Goal: Communication & Community: Participate in discussion

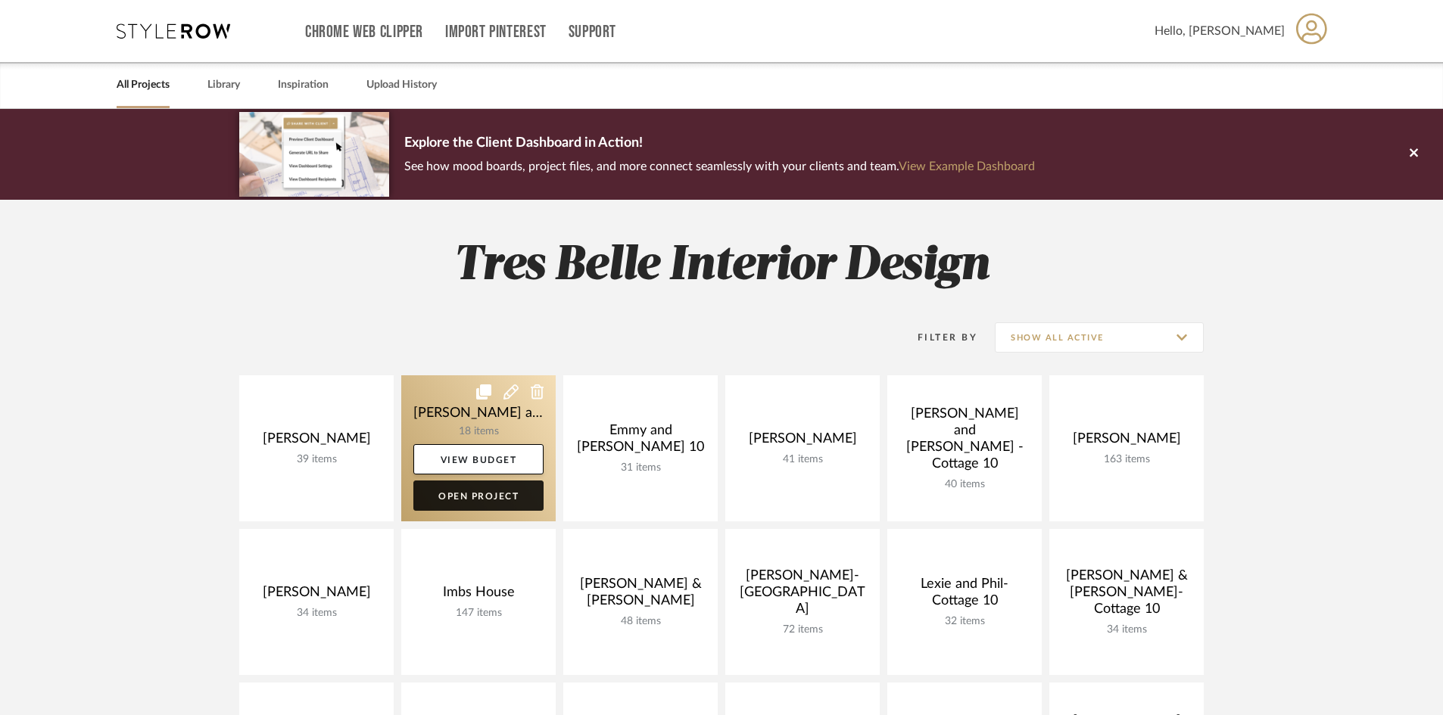
click at [489, 494] on link "Open Project" at bounding box center [478, 496] width 130 height 30
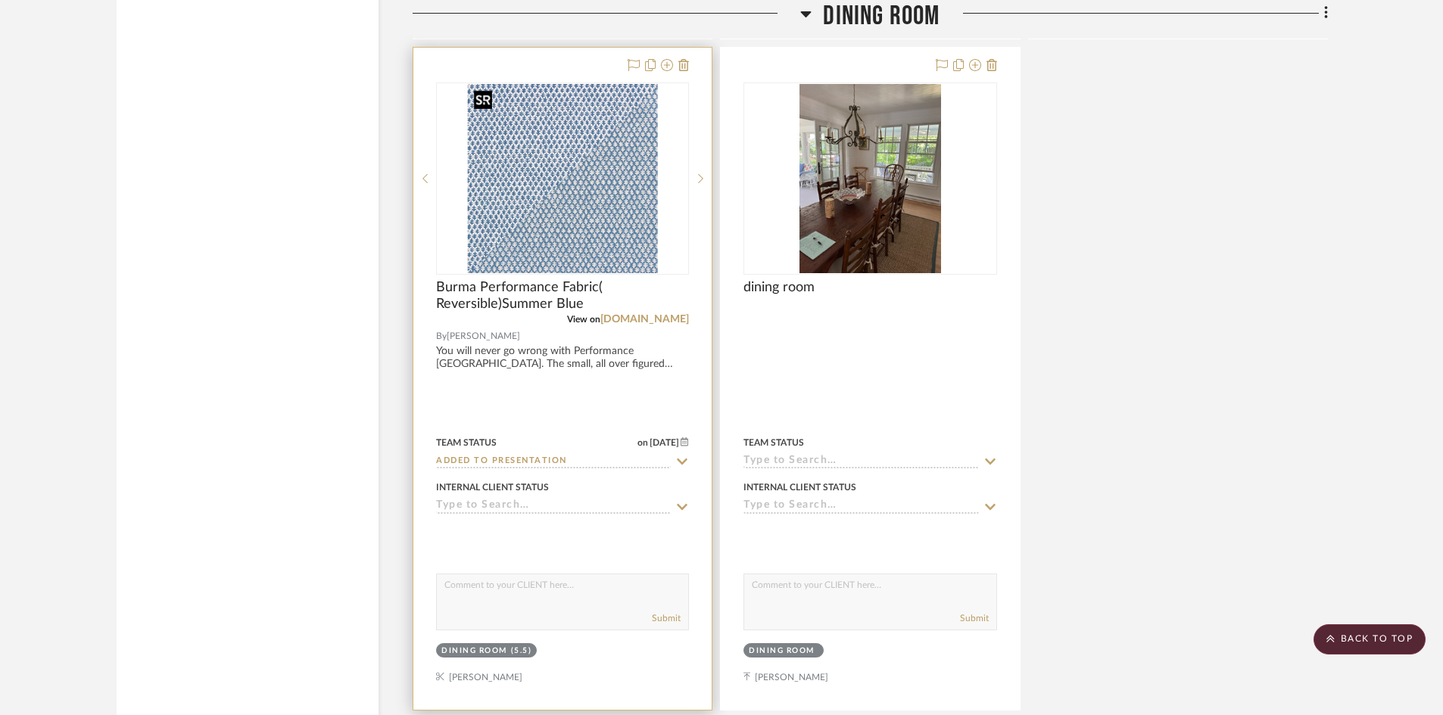
scroll to position [2422, 0]
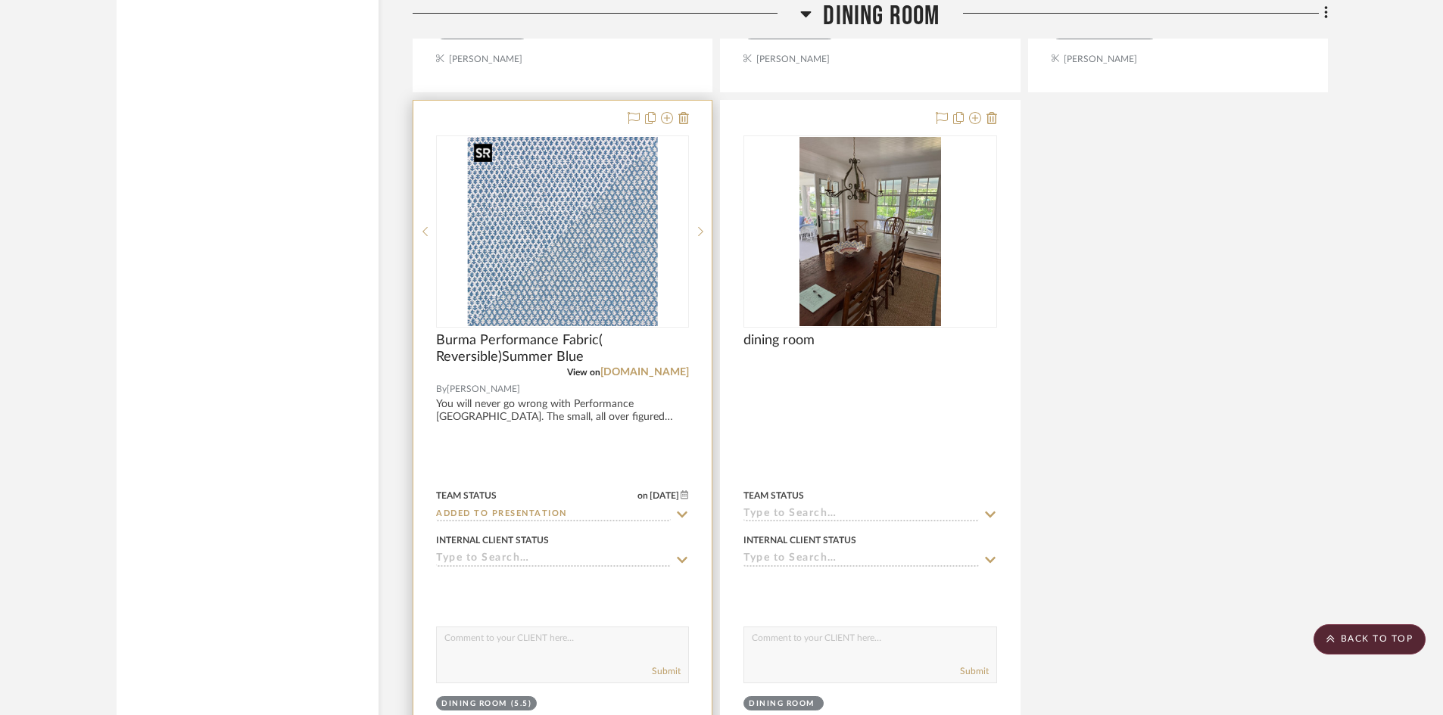
click at [533, 220] on img "0" at bounding box center [563, 231] width 190 height 189
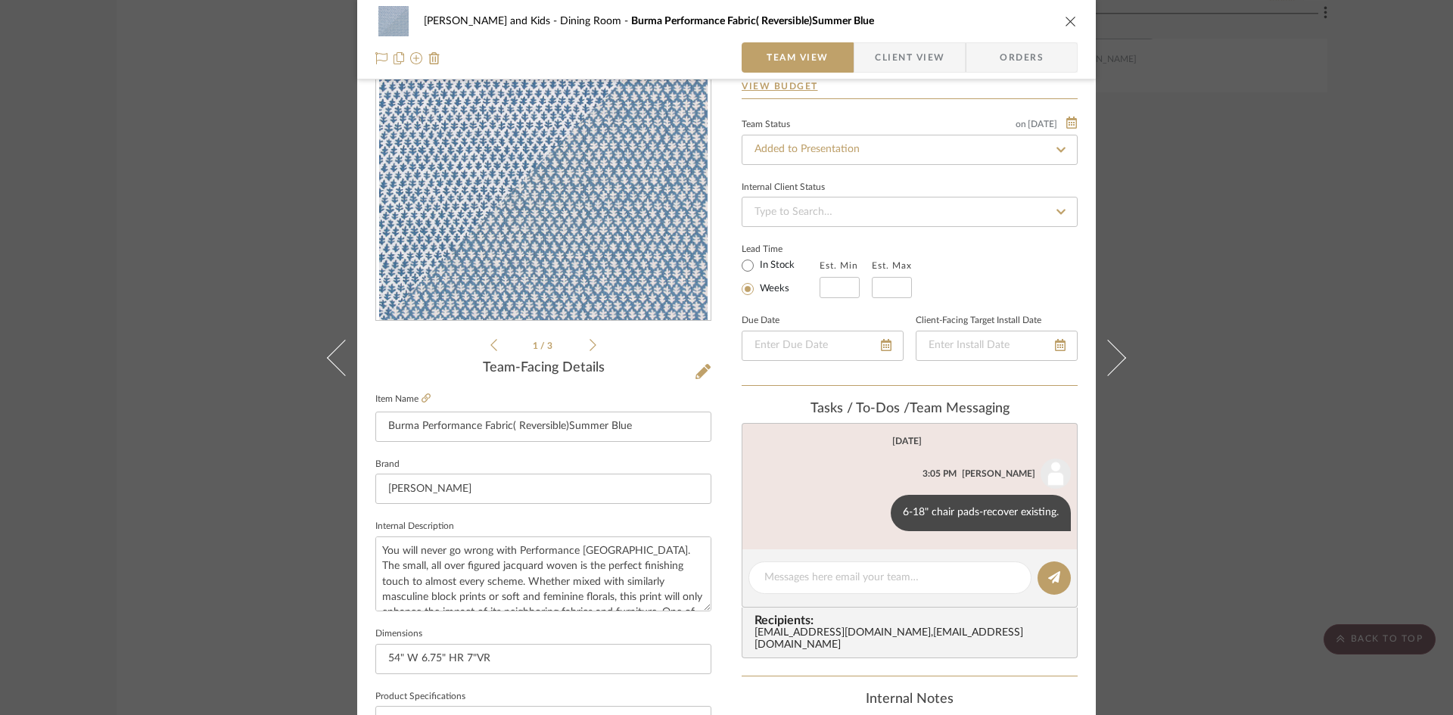
scroll to position [151, 0]
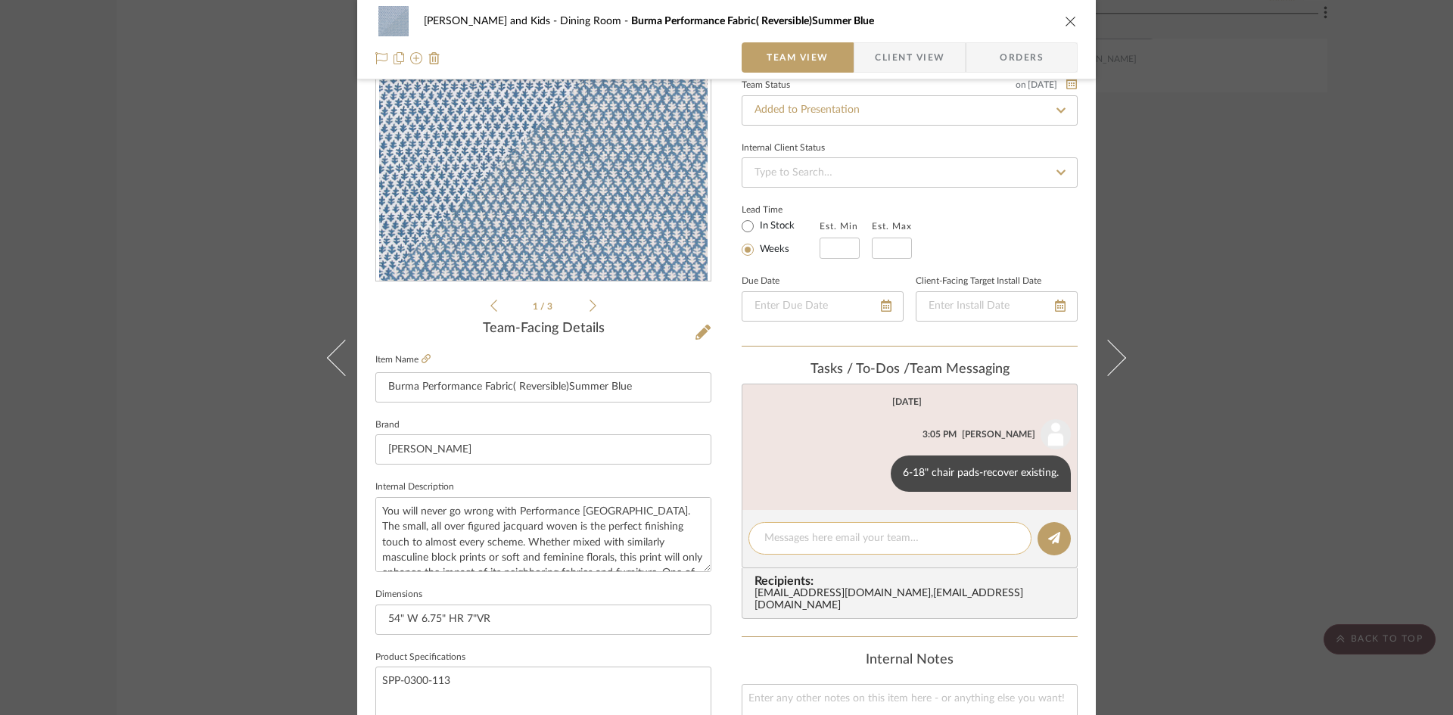
click at [805, 543] on textarea at bounding box center [889, 539] width 251 height 16
type textarea "$221 retail, 158 net"
click at [1057, 542] on button at bounding box center [1054, 538] width 33 height 33
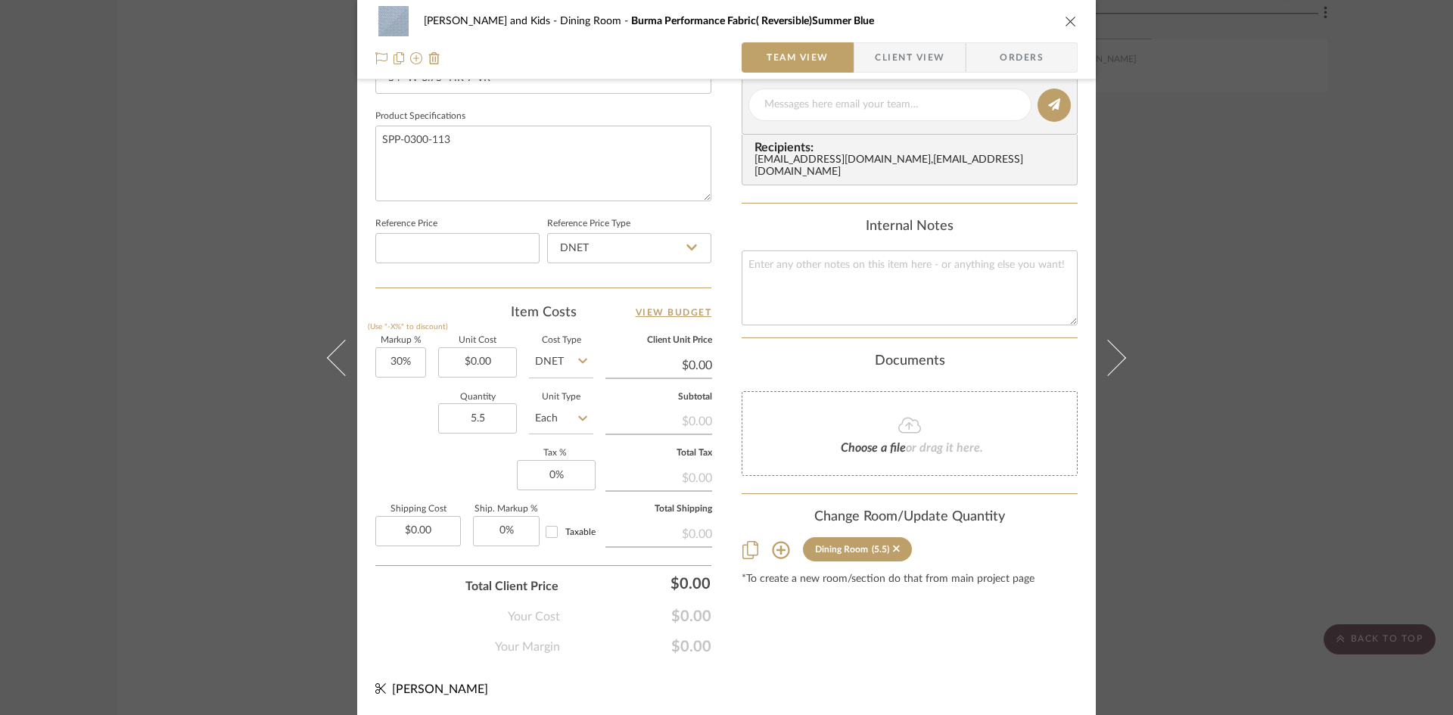
scroll to position [694, 0]
click at [1070, 15] on icon "close" at bounding box center [1071, 21] width 12 height 12
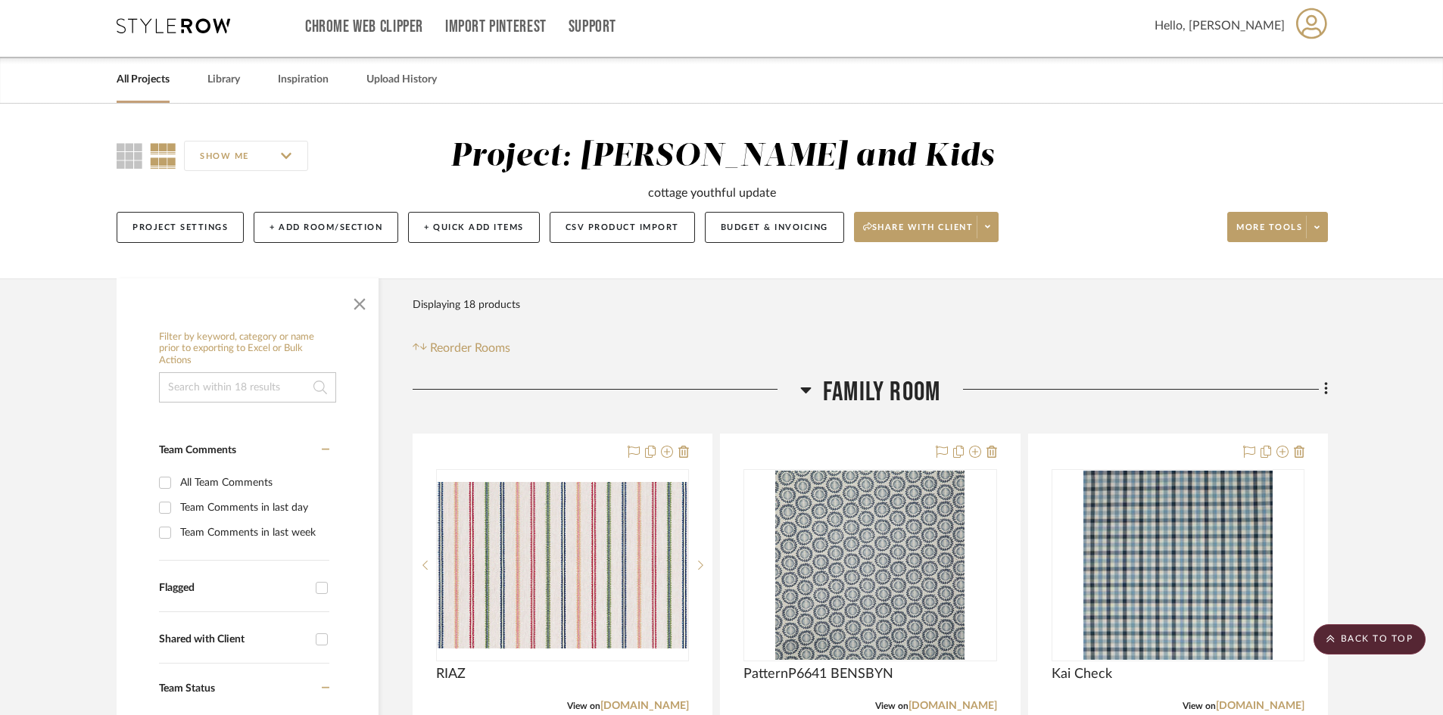
scroll to position [0, 0]
